Goal: Task Accomplishment & Management: Manage account settings

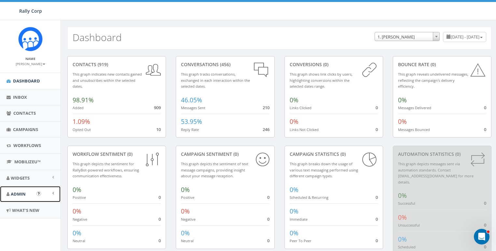
click at [8, 193] on icon at bounding box center [8, 194] width 3 height 4
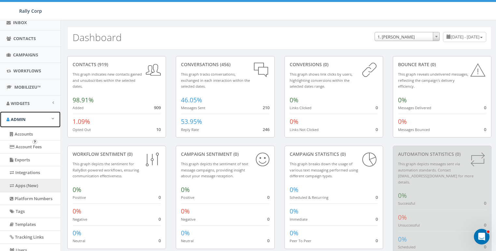
scroll to position [79, 0]
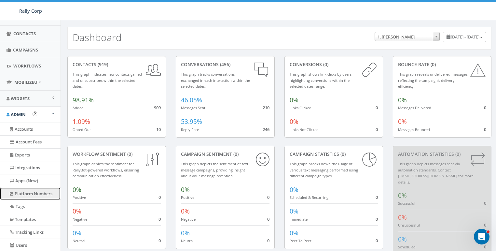
click at [24, 190] on link "Platform Numbers" at bounding box center [30, 193] width 61 height 13
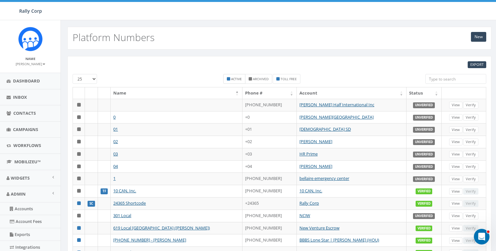
click at [236, 80] on small "Active" at bounding box center [236, 79] width 11 height 5
checkbox input "true"
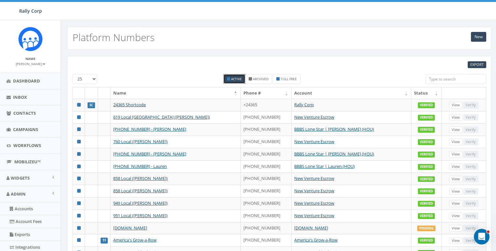
click at [419, 88] on th "Status" at bounding box center [427, 92] width 30 height 11
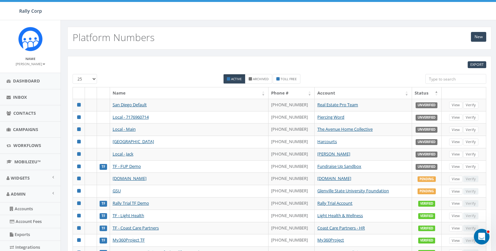
click at [417, 93] on th "Status" at bounding box center [427, 92] width 30 height 11
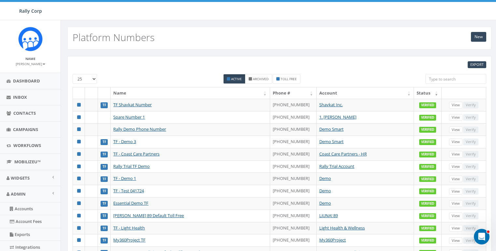
click at [417, 93] on th "Status" at bounding box center [428, 92] width 28 height 11
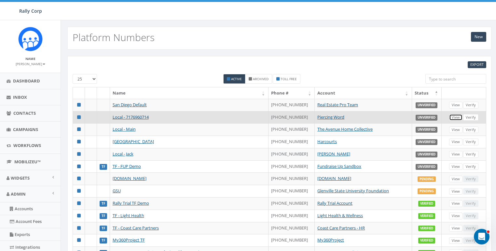
click at [458, 117] on link "View" at bounding box center [455, 117] width 13 height 7
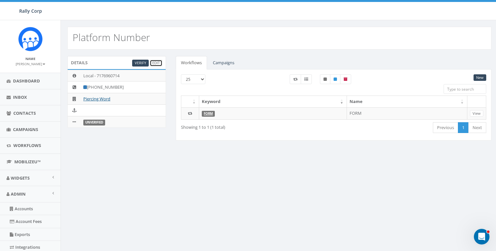
click at [157, 64] on link "Edit" at bounding box center [156, 63] width 13 height 7
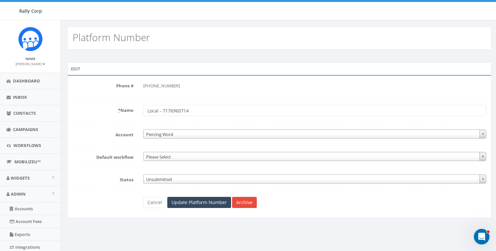
click at [166, 183] on body "Rally Corp Rally Corp Profile Sign Out 0.21 % of Available Amount Used You have…" at bounding box center [248, 125] width 496 height 251
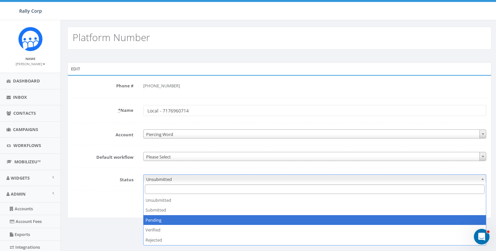
select select "2"
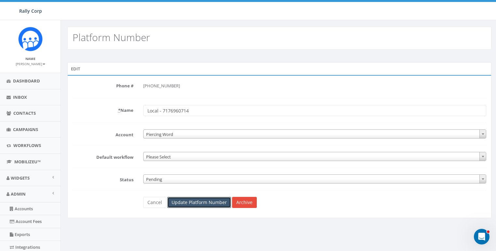
click at [197, 203] on input "Update Platform Number" at bounding box center [199, 202] width 64 height 11
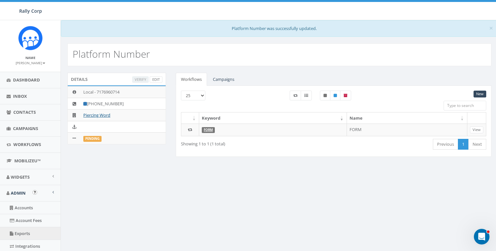
scroll to position [50, 0]
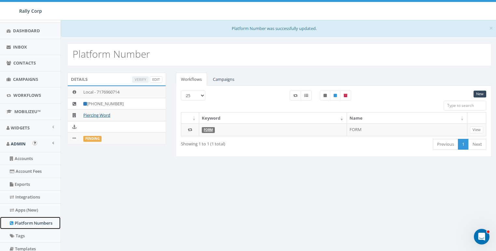
click at [21, 221] on link "Platform Numbers" at bounding box center [30, 223] width 61 height 13
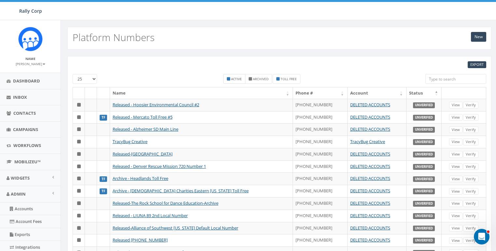
click at [234, 78] on small "Active" at bounding box center [236, 79] width 11 height 5
checkbox input "true"
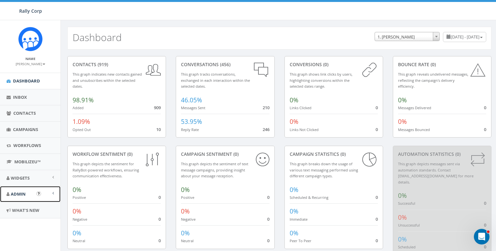
click at [19, 194] on span "Admin" at bounding box center [18, 194] width 15 height 6
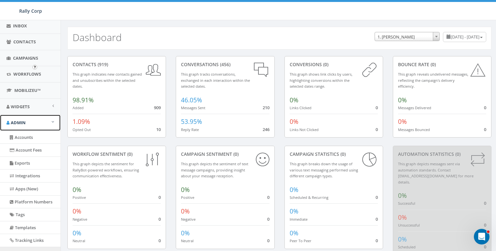
scroll to position [139, 0]
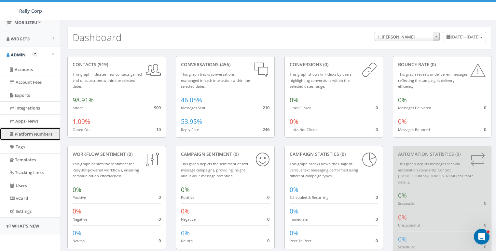
click at [22, 133] on link "Platform Numbers" at bounding box center [30, 134] width 61 height 13
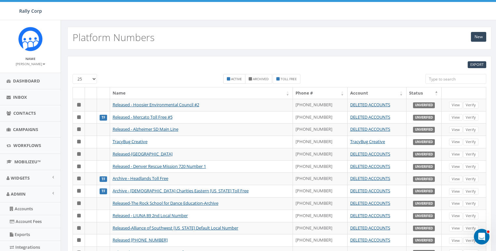
click at [231, 79] on label "Active" at bounding box center [234, 79] width 22 height 10
checkbox input "true"
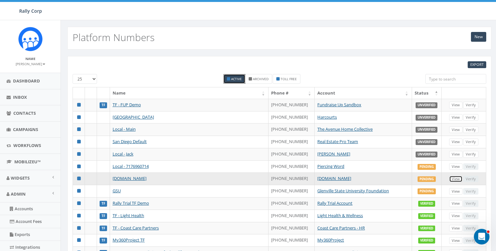
click at [455, 177] on link "View" at bounding box center [455, 178] width 13 height 7
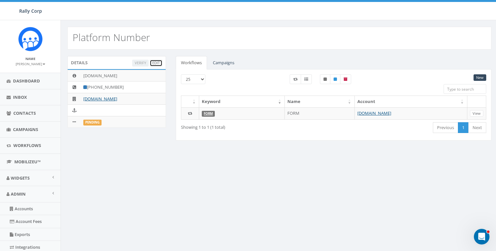
click at [153, 62] on link "Edit" at bounding box center [156, 63] width 13 height 7
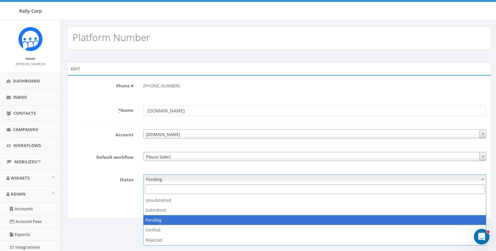
click at [160, 180] on span "Pending" at bounding box center [315, 179] width 343 height 9
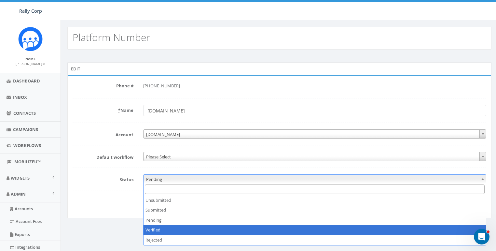
select select "3"
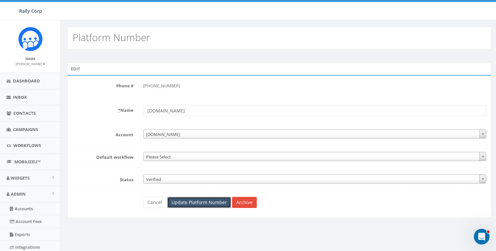
click at [201, 204] on input "Update Platform Number" at bounding box center [199, 202] width 64 height 11
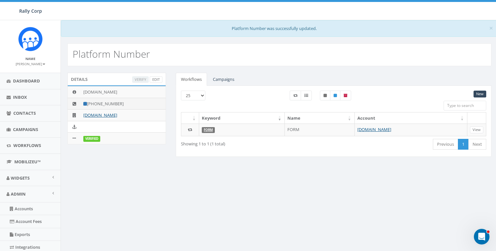
drag, startPoint x: 126, startPoint y: 103, endPoint x: 94, endPoint y: 104, distance: 31.9
click at [94, 104] on td "+1 612-682-2285" at bounding box center [123, 104] width 85 height 12
copy td "612-682-2285"
click at [101, 115] on link "[DOMAIN_NAME]" at bounding box center [100, 115] width 34 height 6
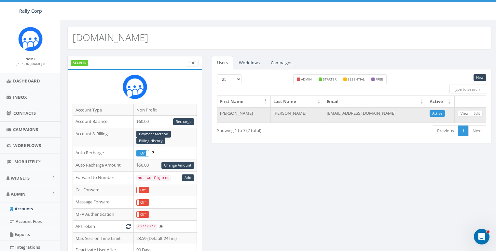
click at [348, 113] on td "[EMAIL_ADDRESS][DOMAIN_NAME]" at bounding box center [375, 115] width 103 height 16
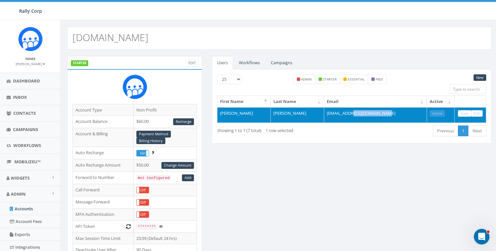
click at [348, 113] on td "[EMAIL_ADDRESS][DOMAIN_NAME]" at bounding box center [375, 115] width 103 height 16
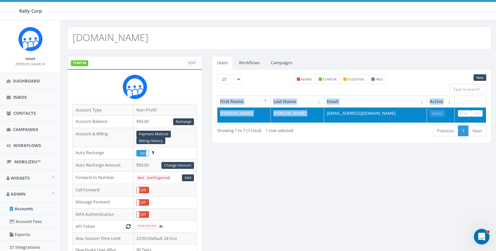
click at [348, 113] on td "[EMAIL_ADDRESS][DOMAIN_NAME]" at bounding box center [375, 115] width 103 height 16
copy table "First Name Last Name Email Active [PERSON_NAME]"
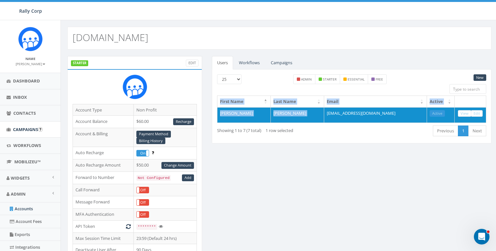
scroll to position [92, 0]
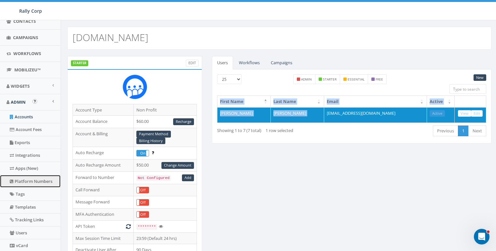
click at [32, 178] on link "Platform Numbers" at bounding box center [30, 181] width 61 height 13
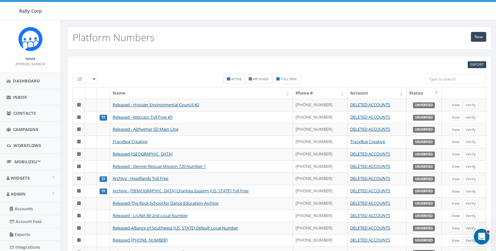
click at [234, 77] on small "Active" at bounding box center [236, 79] width 11 height 5
checkbox input "true"
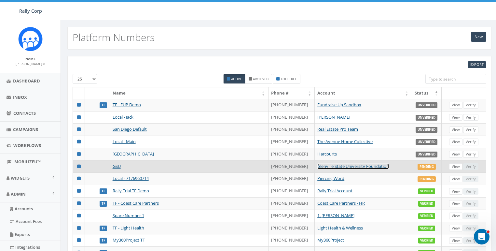
click at [336, 165] on link "Glenville State University Foundation" at bounding box center [353, 166] width 72 height 6
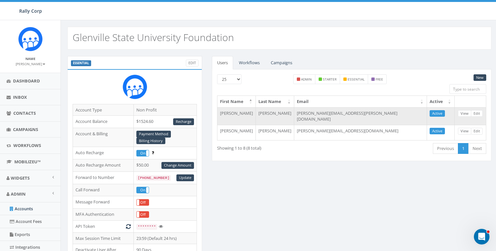
click at [339, 114] on td "[PERSON_NAME][EMAIL_ADDRESS][PERSON_NAME][DOMAIN_NAME]" at bounding box center [360, 116] width 133 height 18
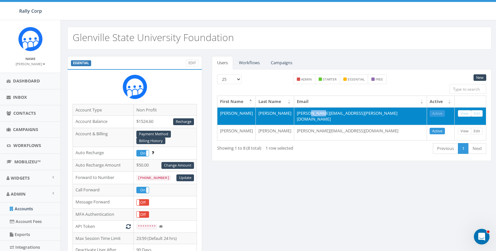
click at [339, 114] on td "[PERSON_NAME][EMAIL_ADDRESS][PERSON_NAME][DOMAIN_NAME]" at bounding box center [360, 116] width 133 height 18
copy tr "[PERSON_NAME][EMAIL_ADDRESS][PERSON_NAME][DOMAIN_NAME] Active View Edit"
